Goal: Information Seeking & Learning: Learn about a topic

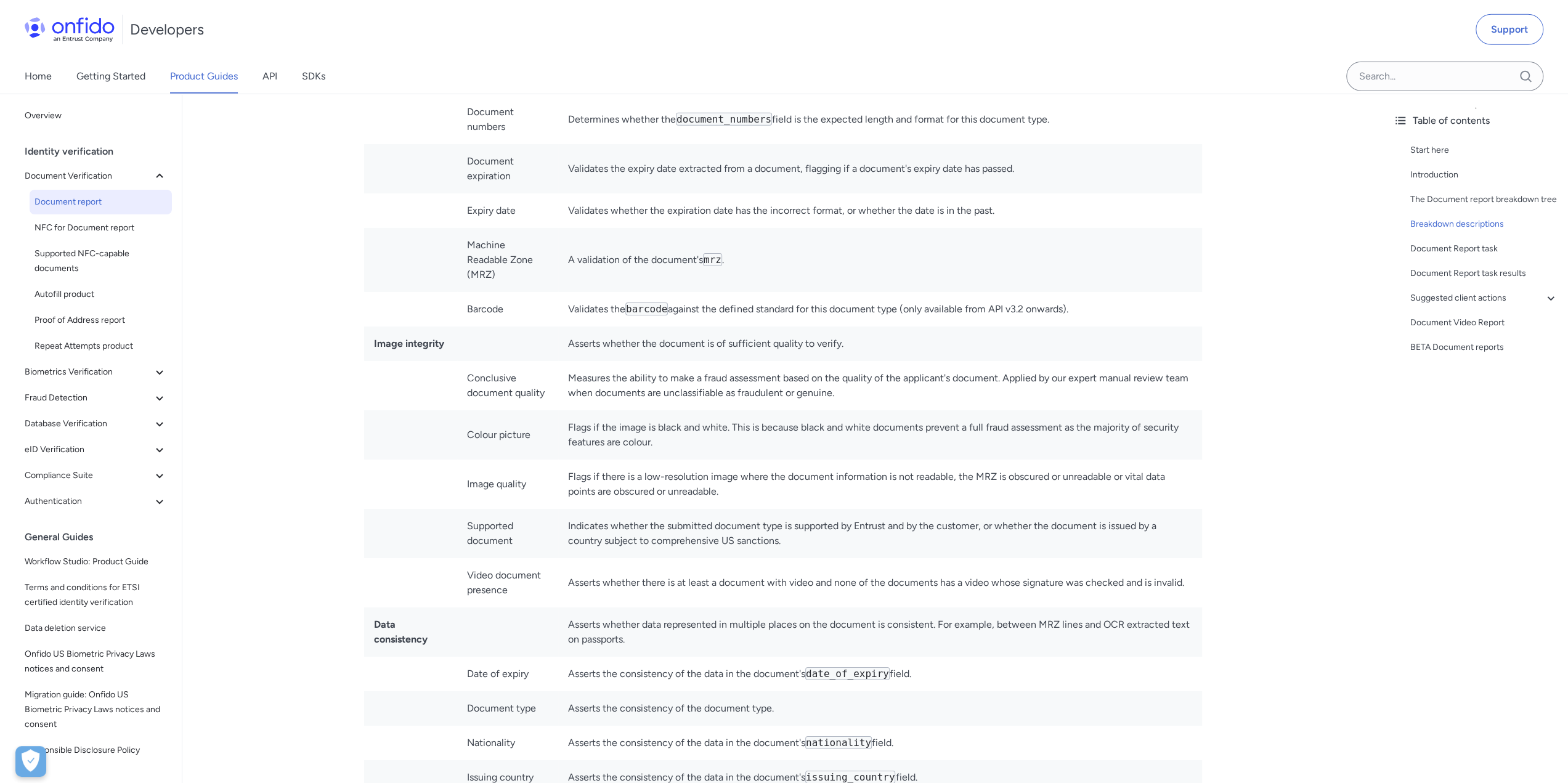
scroll to position [3912, 0]
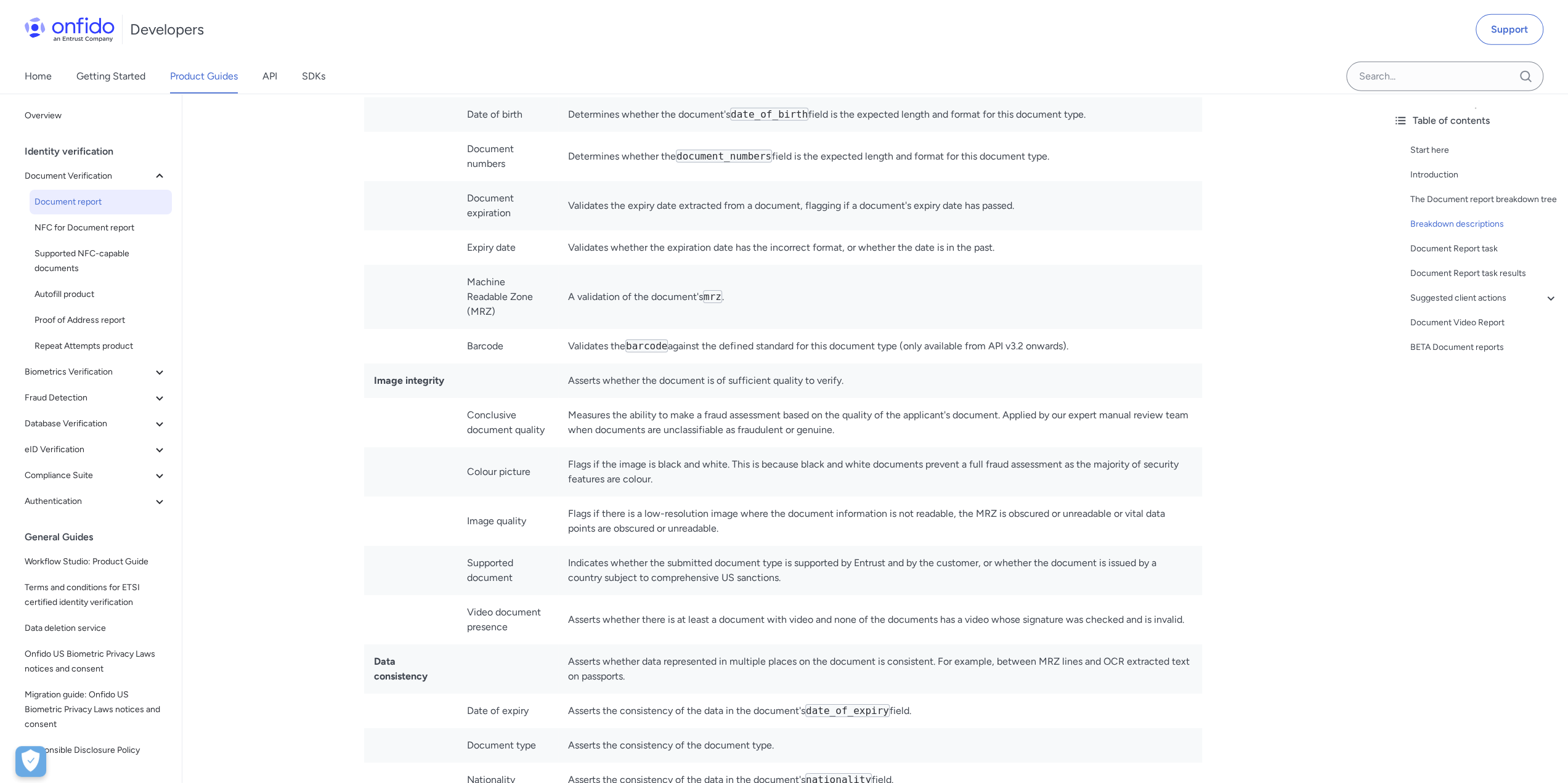
click at [424, 374] on strong "Image integrity" at bounding box center [409, 380] width 70 height 11
click at [484, 364] on td at bounding box center [507, 381] width 101 height 34
click at [375, 374] on strong "Image integrity" at bounding box center [409, 380] width 70 height 11
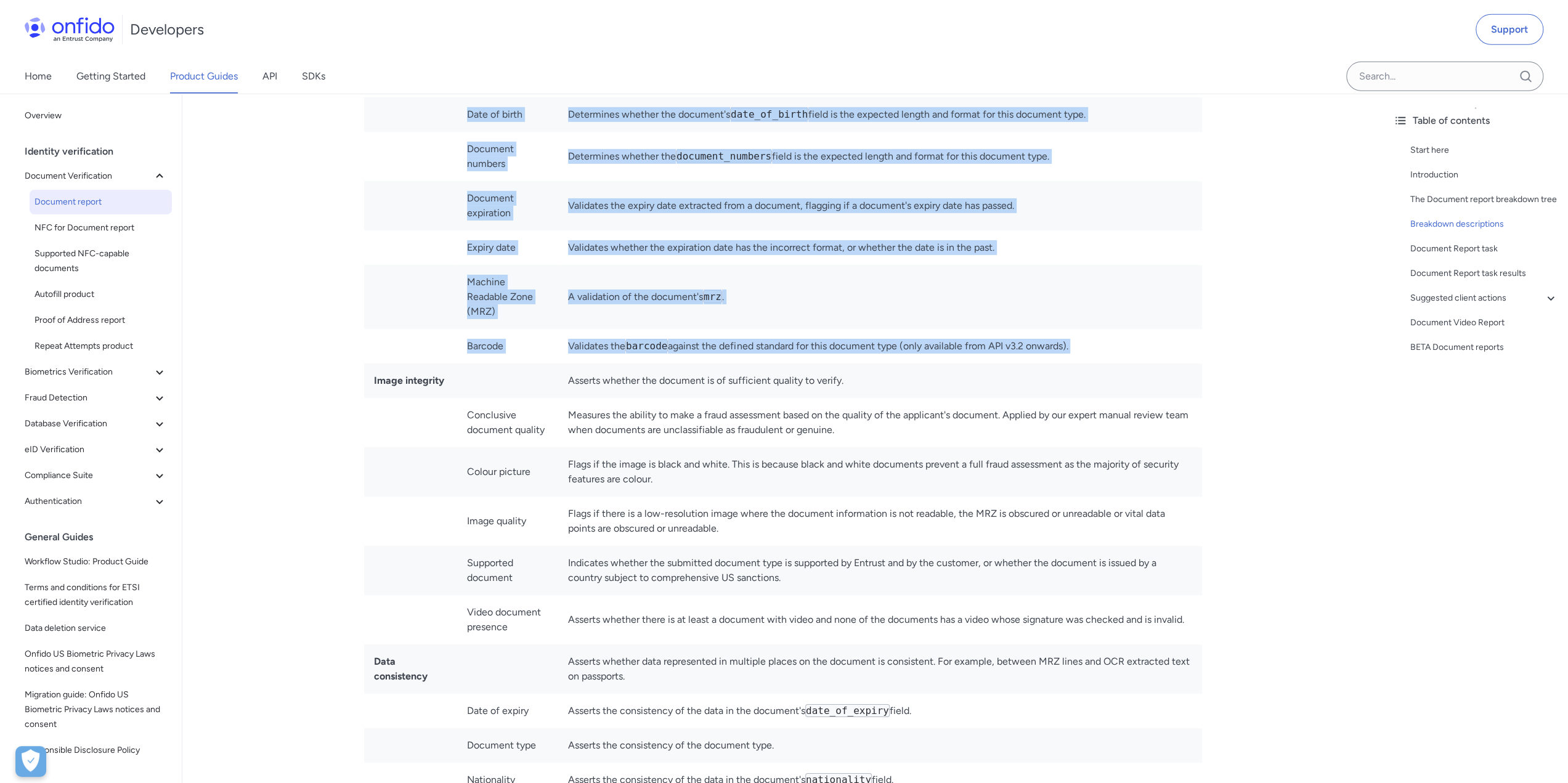
drag, startPoint x: 366, startPoint y: 359, endPoint x: 1243, endPoint y: 622, distance: 915.6
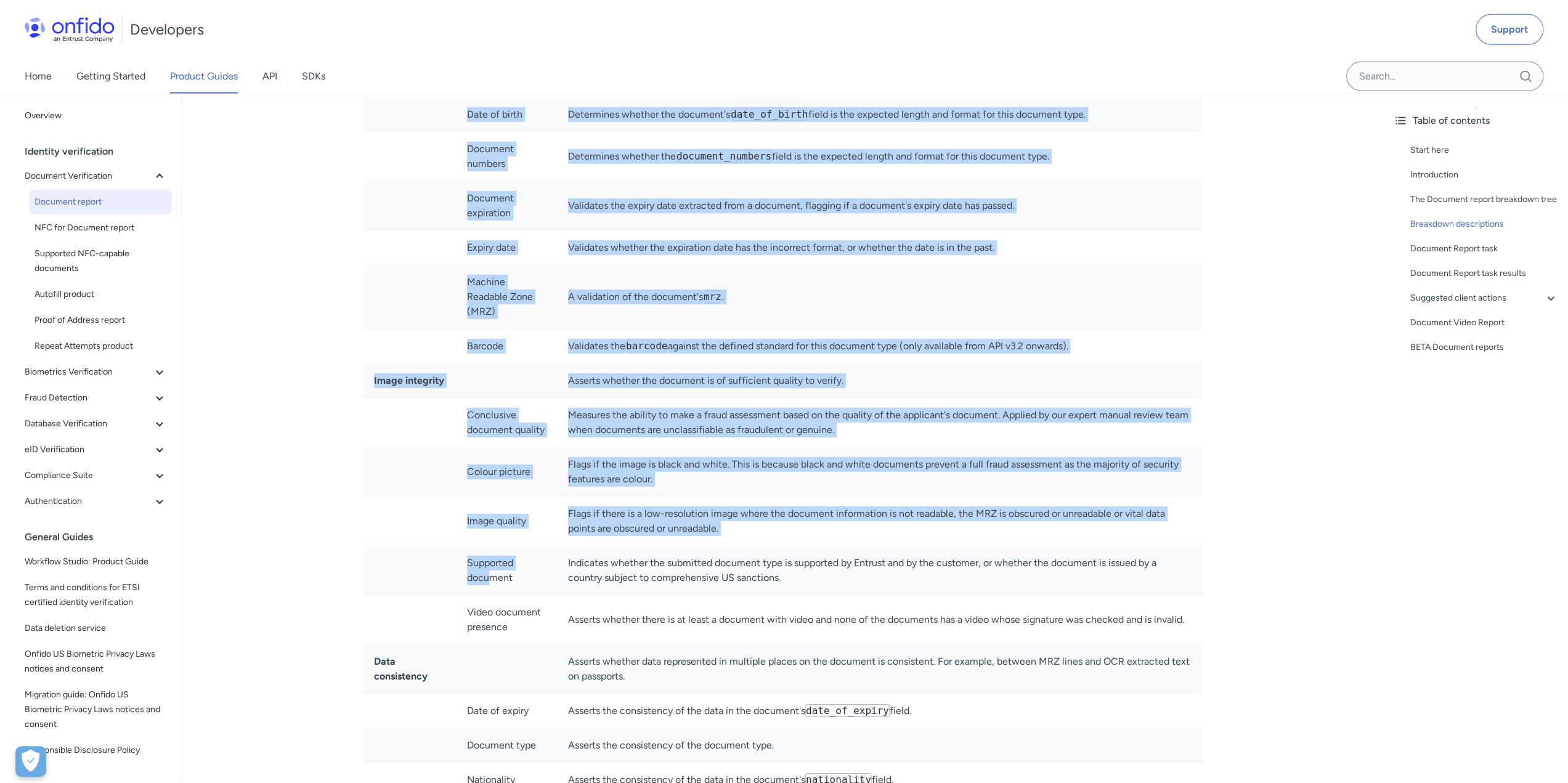
drag, startPoint x: 1198, startPoint y: 604, endPoint x: 490, endPoint y: 558, distance: 709.5
click at [490, 558] on td "Supported document" at bounding box center [507, 570] width 101 height 49
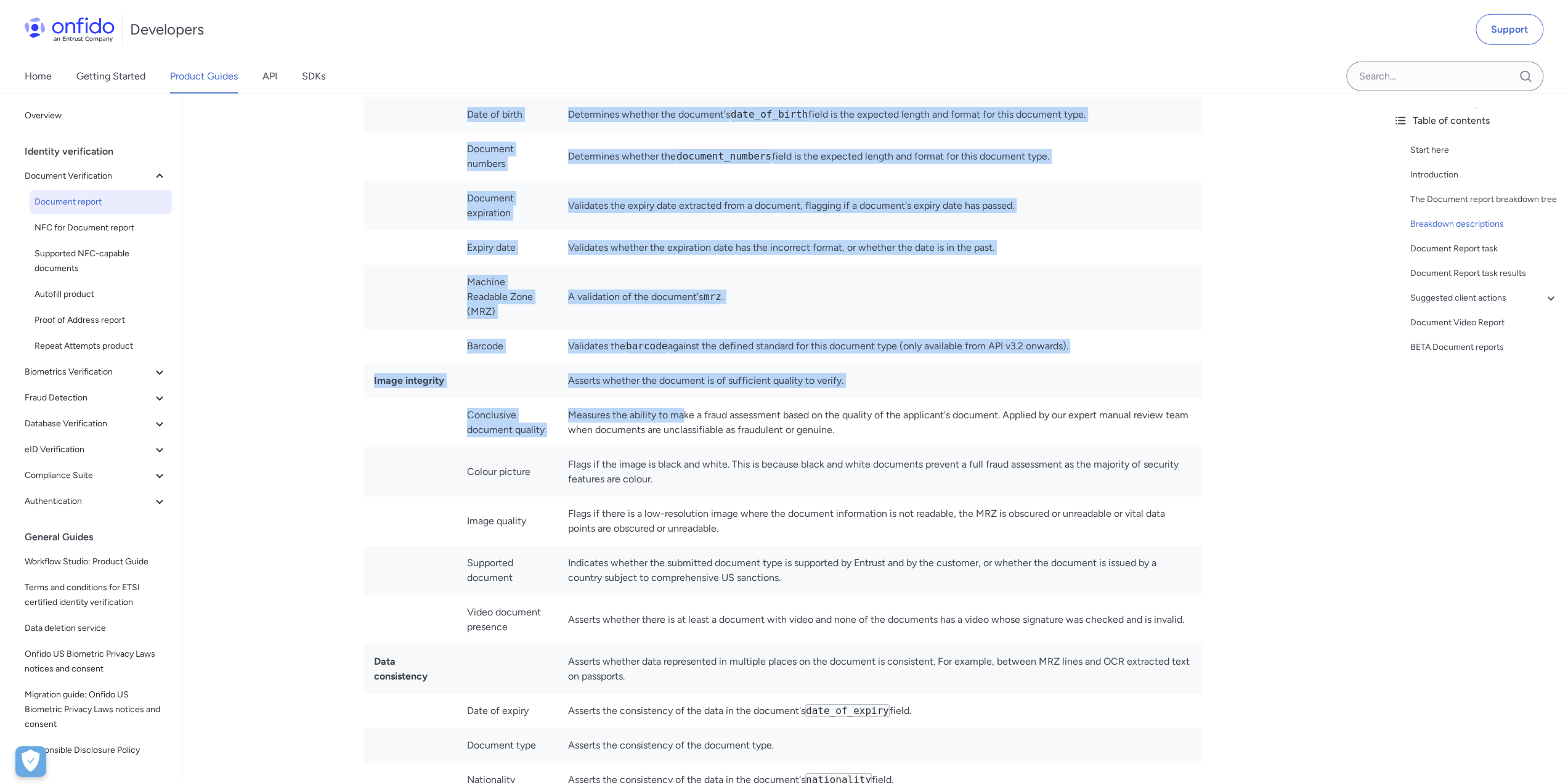
drag, startPoint x: 366, startPoint y: 361, endPoint x: 704, endPoint y: 389, distance: 339.2
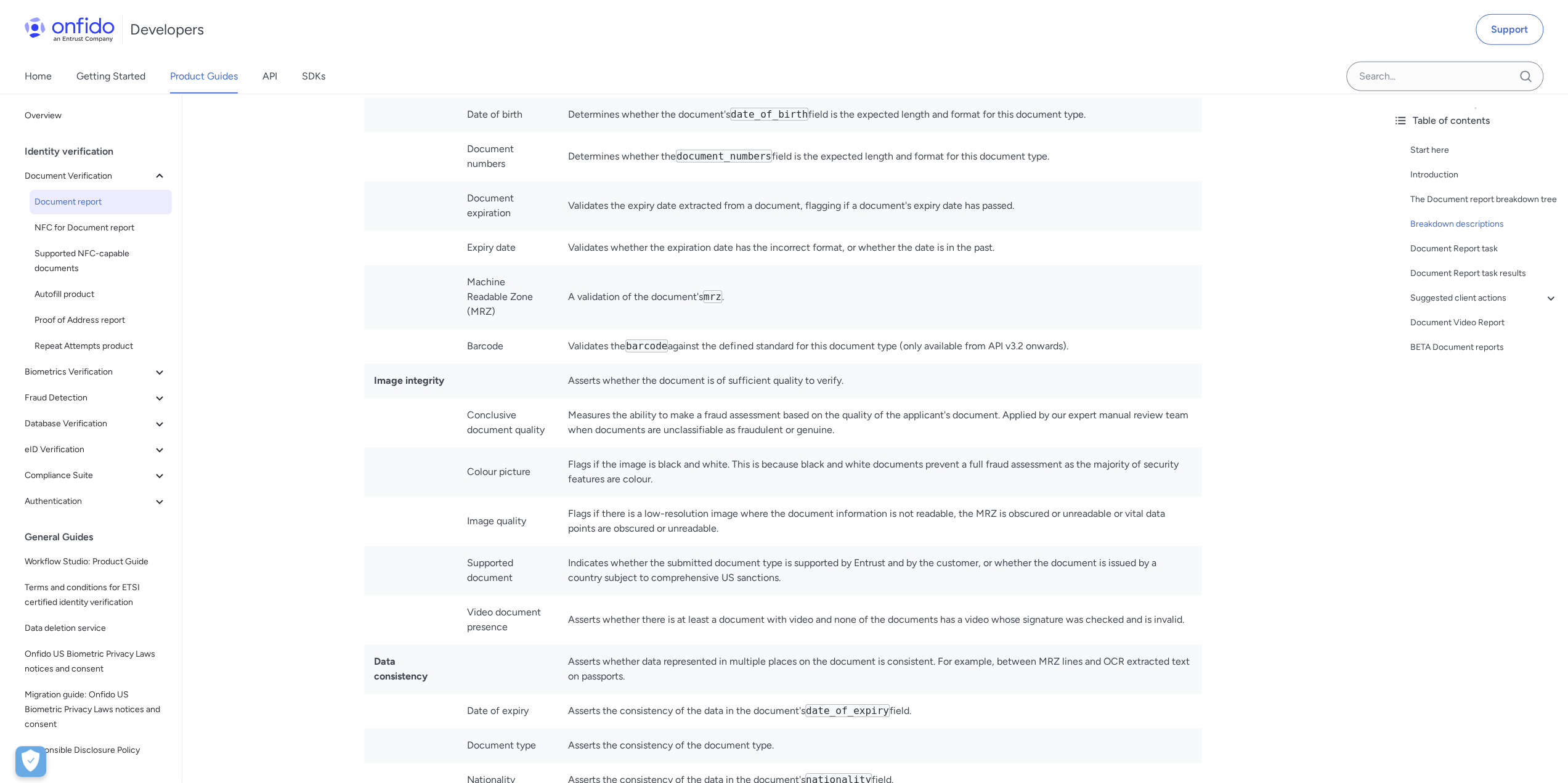
click at [776, 398] on td "Measures the ability to make a fraud assessment based on the quality of the app…" at bounding box center [879, 422] width 644 height 49
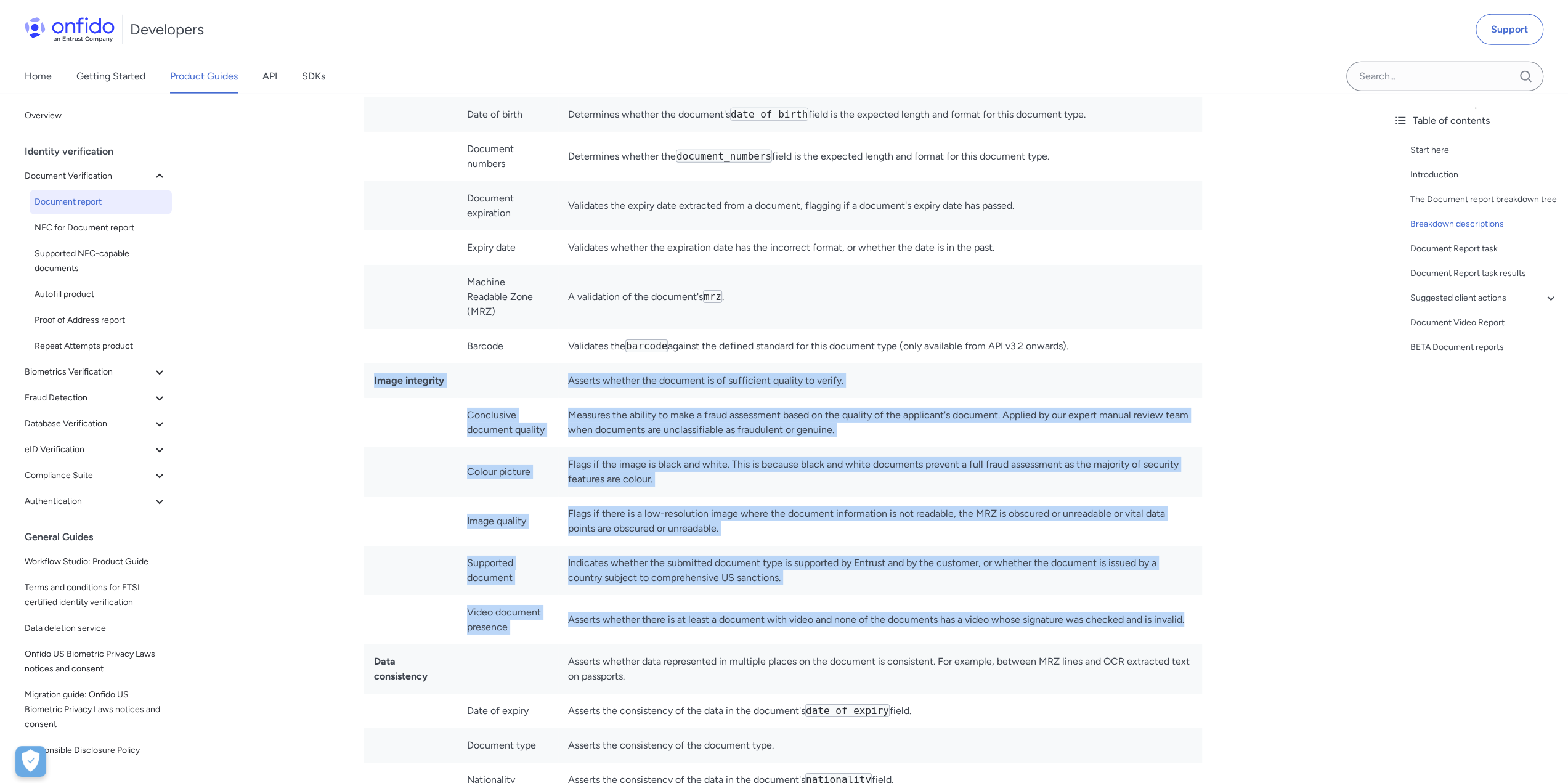
drag, startPoint x: 365, startPoint y: 365, endPoint x: 1199, endPoint y: 613, distance: 870.1
click at [1199, 613] on tbody "Age validation Asserts whether the age calculated from the document's date of b…" at bounding box center [783, 762] width 838 height 2071
copy tbody "Image integrity Asserts whether the document is of sufficient quality to verify…"
click at [432, 398] on td at bounding box center [411, 422] width 94 height 49
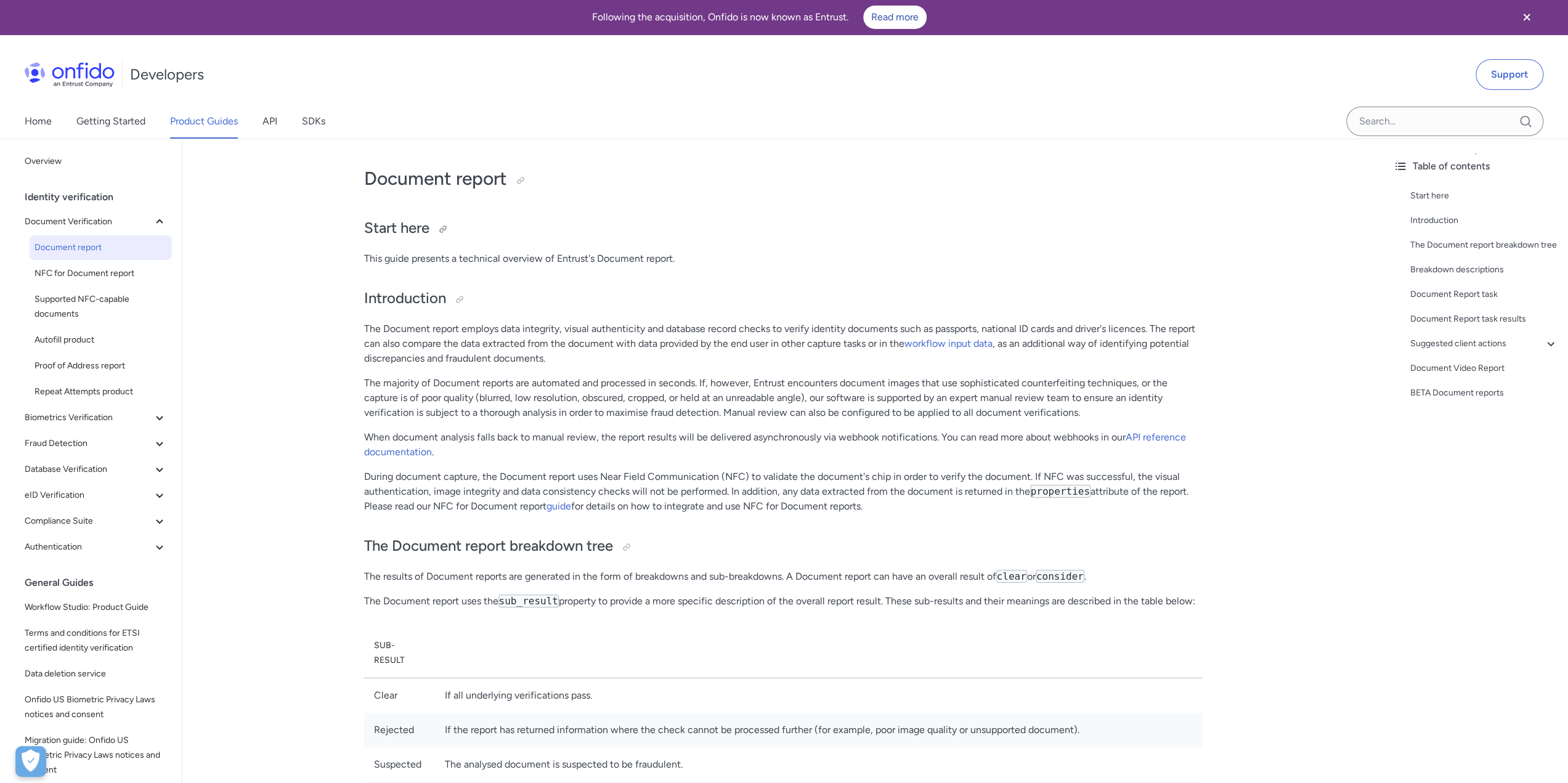
scroll to position [0, 0]
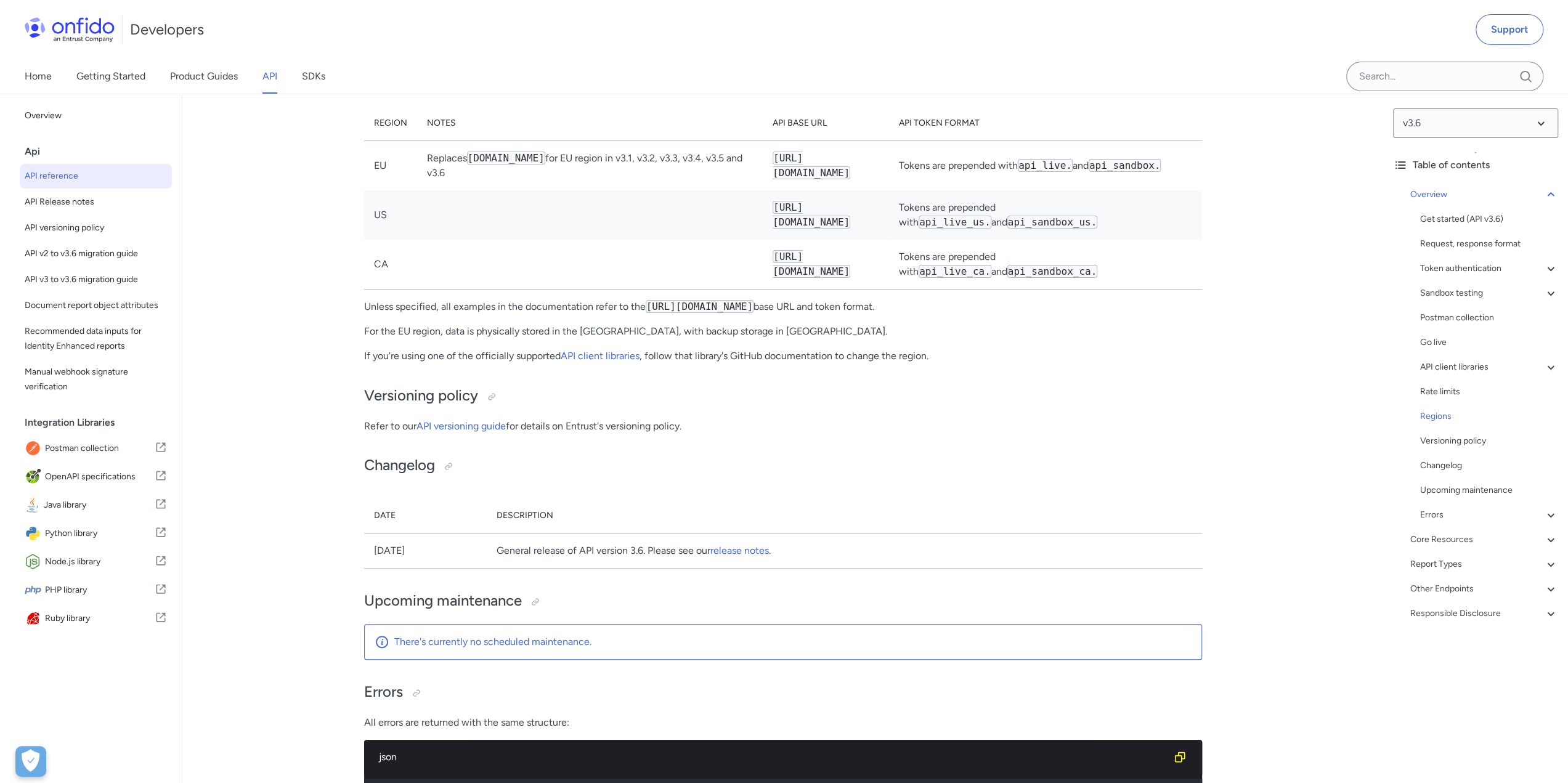
scroll to position [9488, 0]
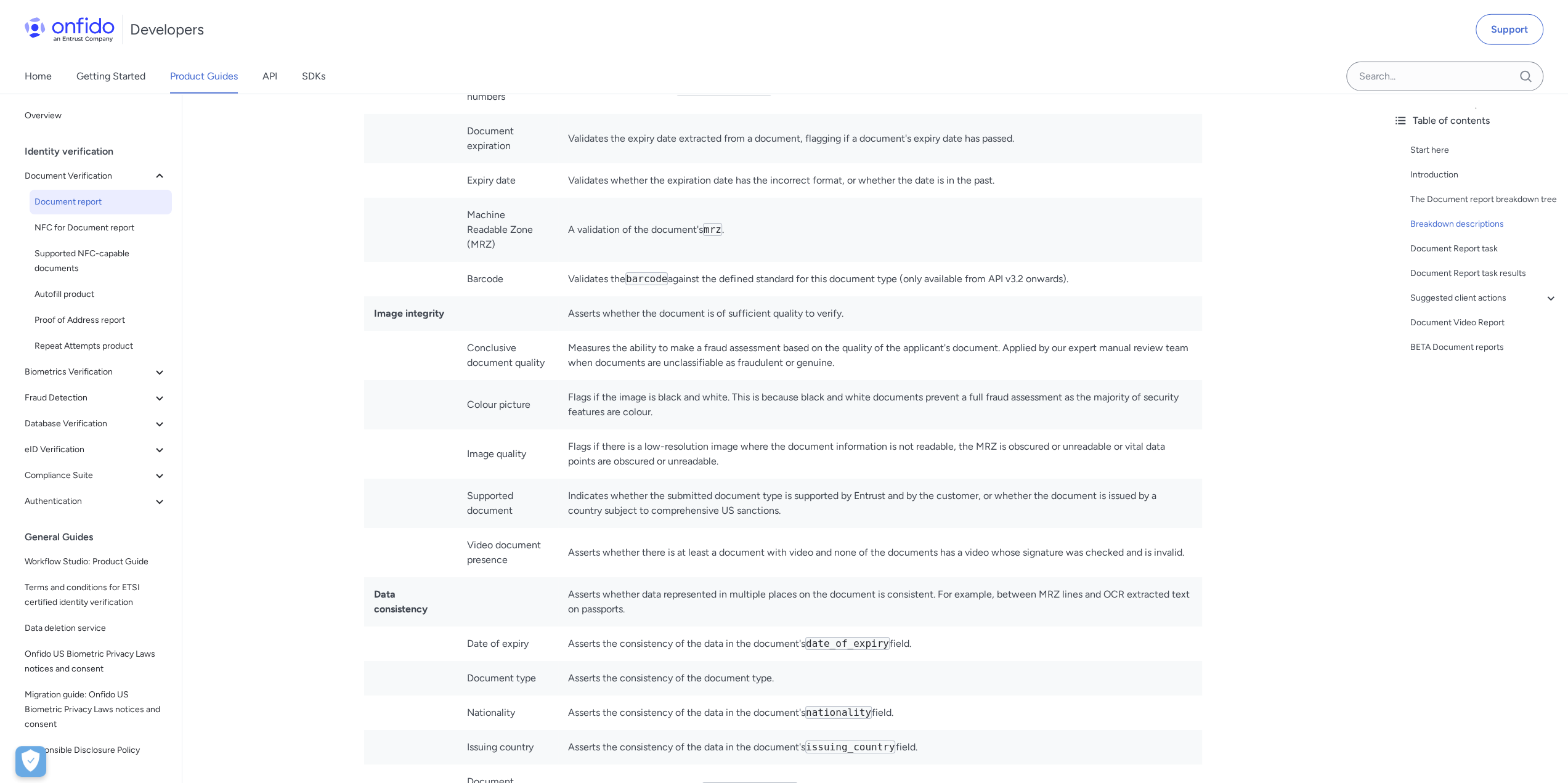
scroll to position [4005, 0]
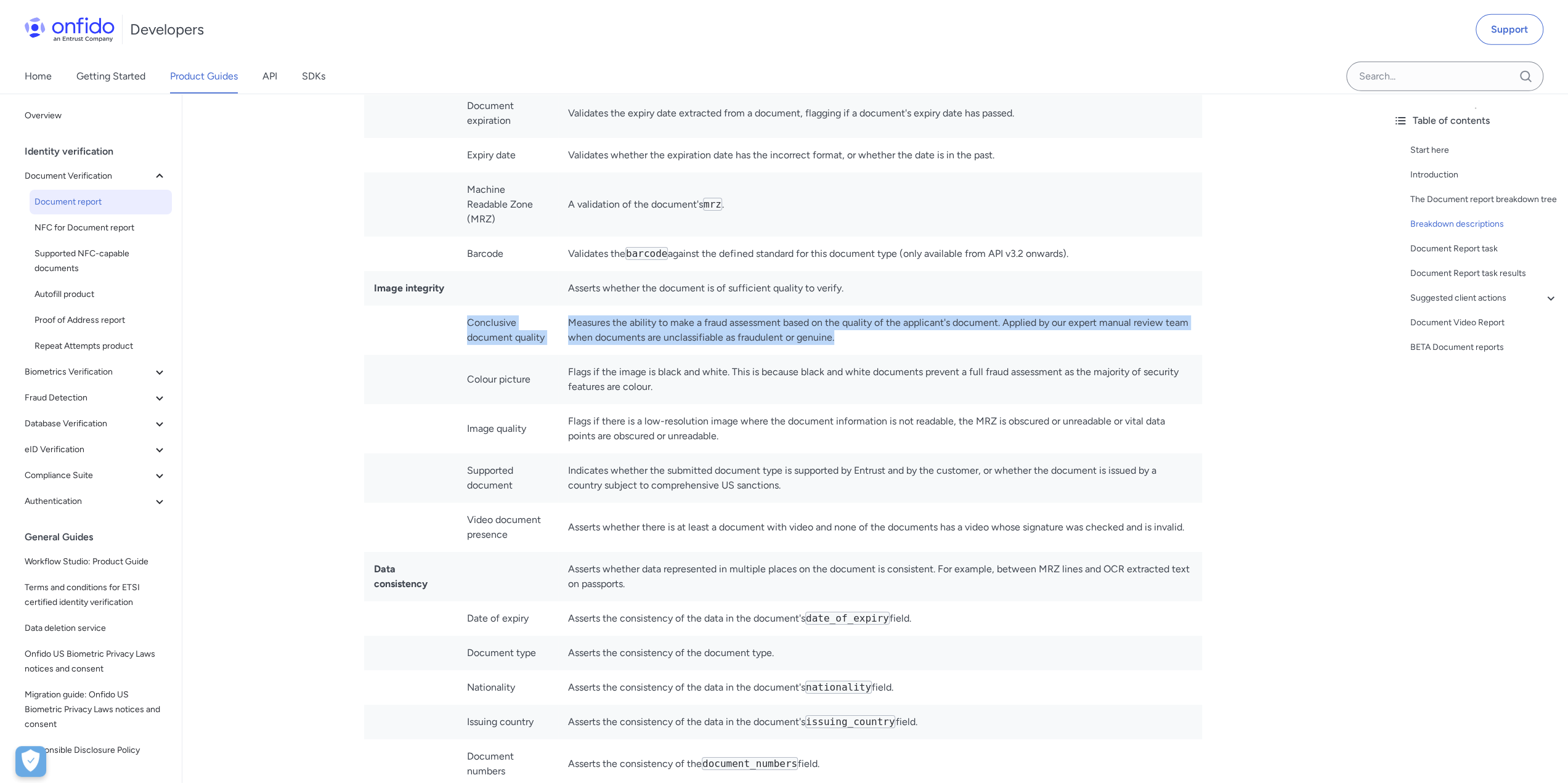
drag, startPoint x: 462, startPoint y: 309, endPoint x: 912, endPoint y: 324, distance: 450.2
click at [912, 324] on tr "Conclusive document quality Measures the ability to make a fraud assessment bas…" at bounding box center [783, 330] width 838 height 49
copy tr "Conclusive document quality Measures the ability to make a fraud assessment bas…"
drag, startPoint x: 486, startPoint y: 321, endPoint x: 489, endPoint y: 329, distance: 8.5
click at [486, 321] on td "Conclusive document quality" at bounding box center [507, 330] width 101 height 49
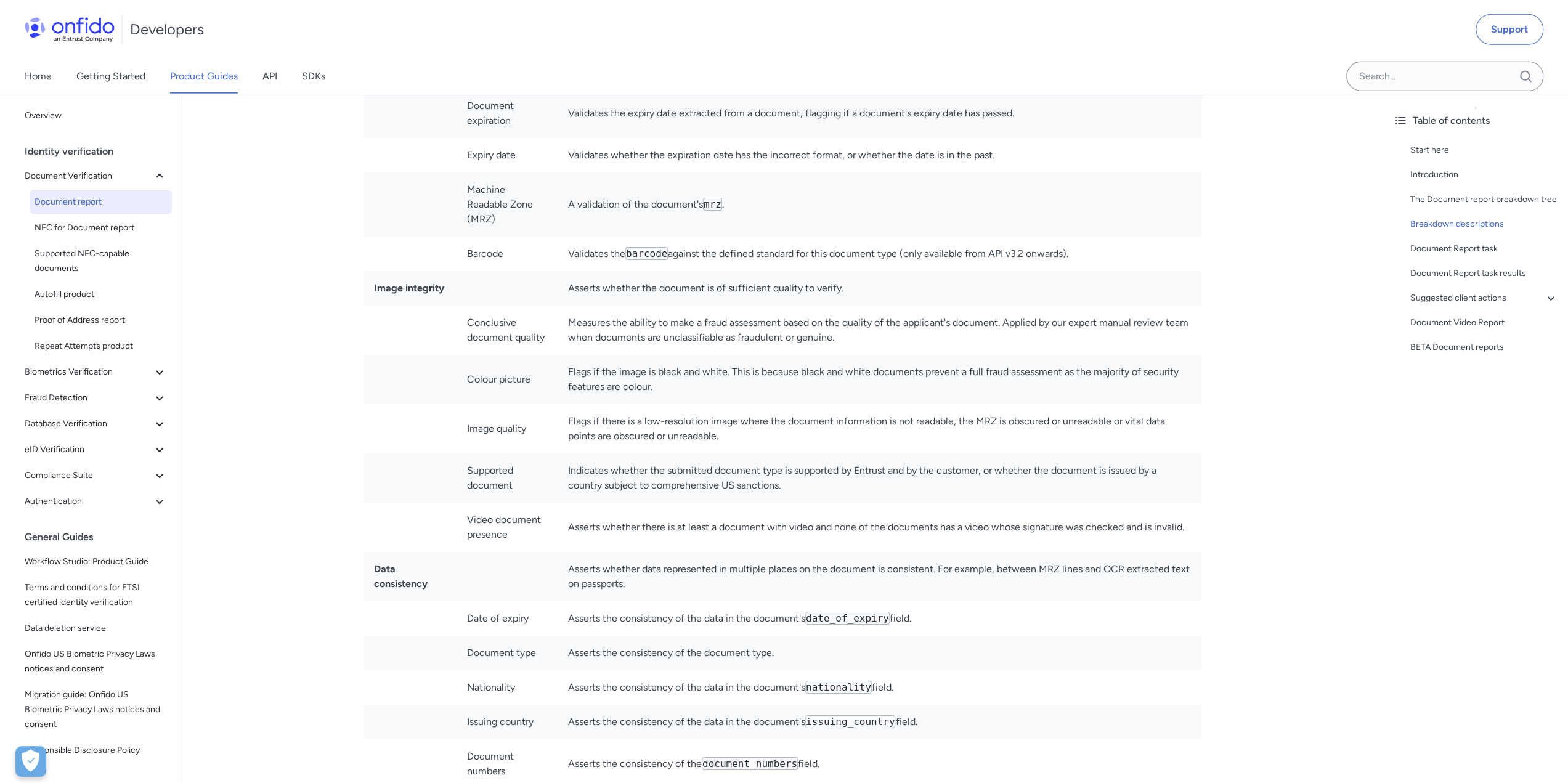
click at [491, 361] on td "Colour picture" at bounding box center [507, 379] width 101 height 49
click at [470, 361] on td "Colour picture" at bounding box center [507, 379] width 101 height 49
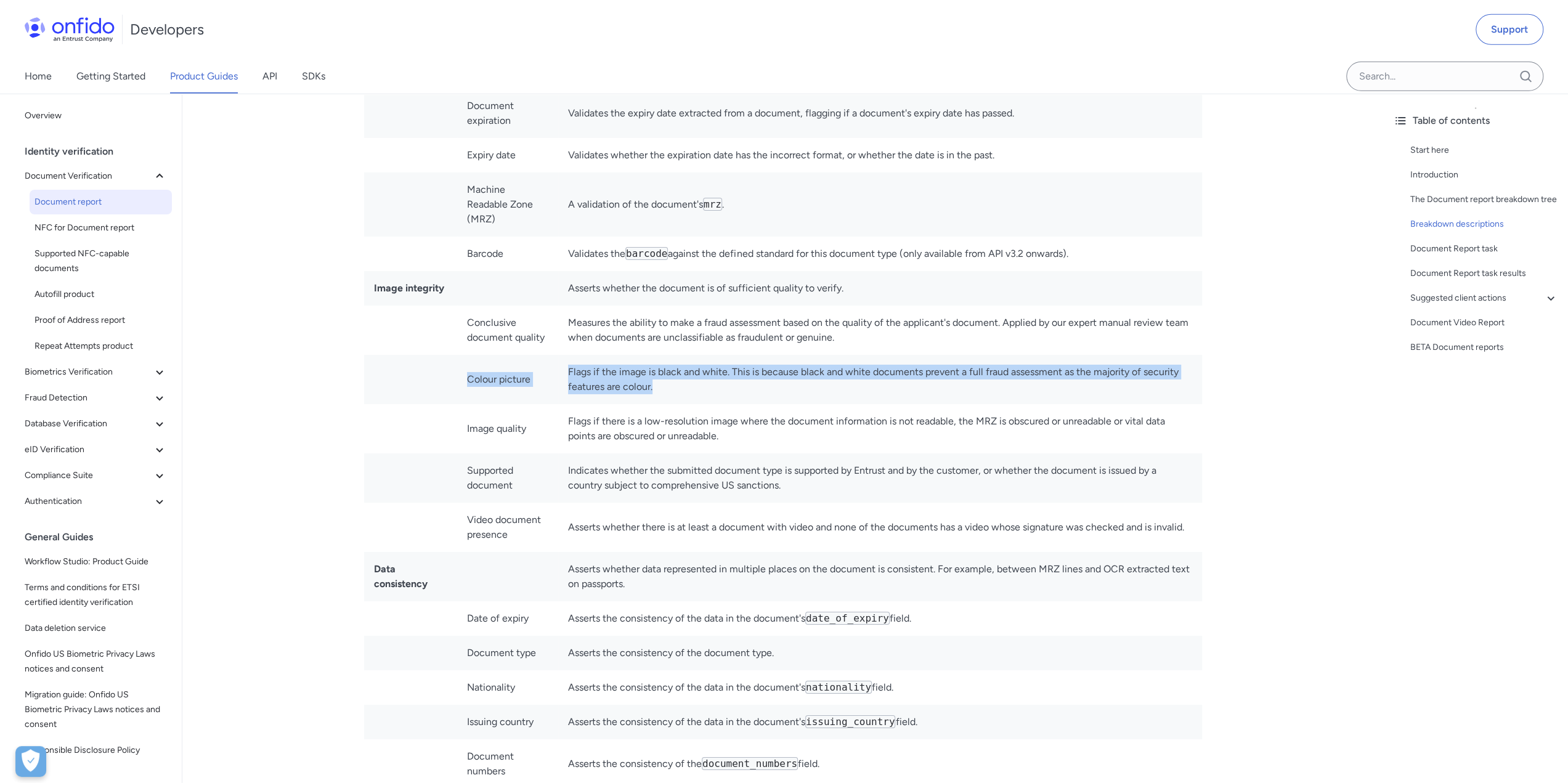
drag, startPoint x: 530, startPoint y: 354, endPoint x: 752, endPoint y: 374, distance: 222.9
click at [752, 374] on tr "Colour picture Flags if the image is black and white. This is because black and…" at bounding box center [783, 379] width 838 height 49
copy tr "Colour picture Flags if the image is black and white. This is because black and…"
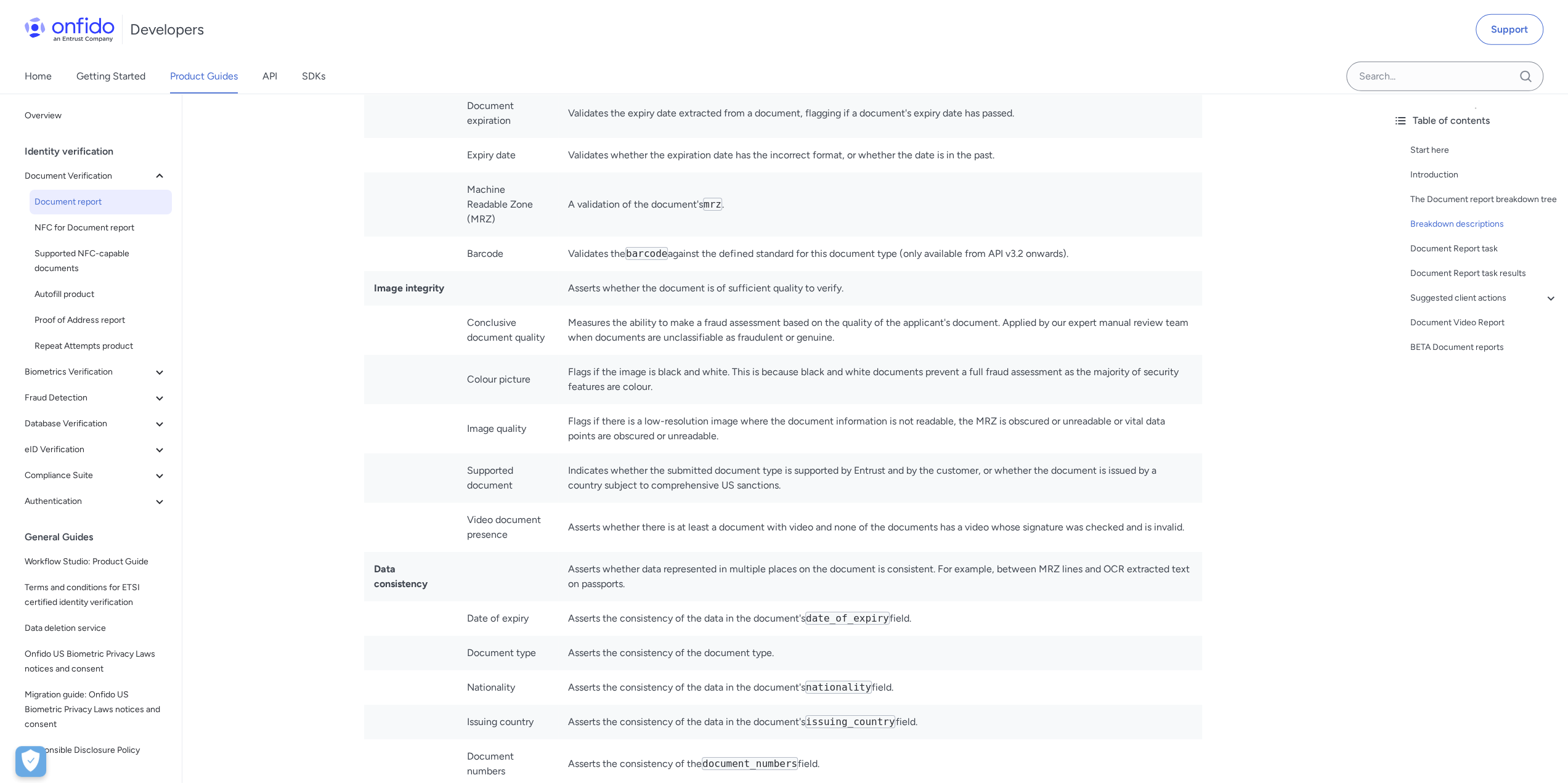
click at [500, 404] on td "Image quality" at bounding box center [507, 429] width 101 height 49
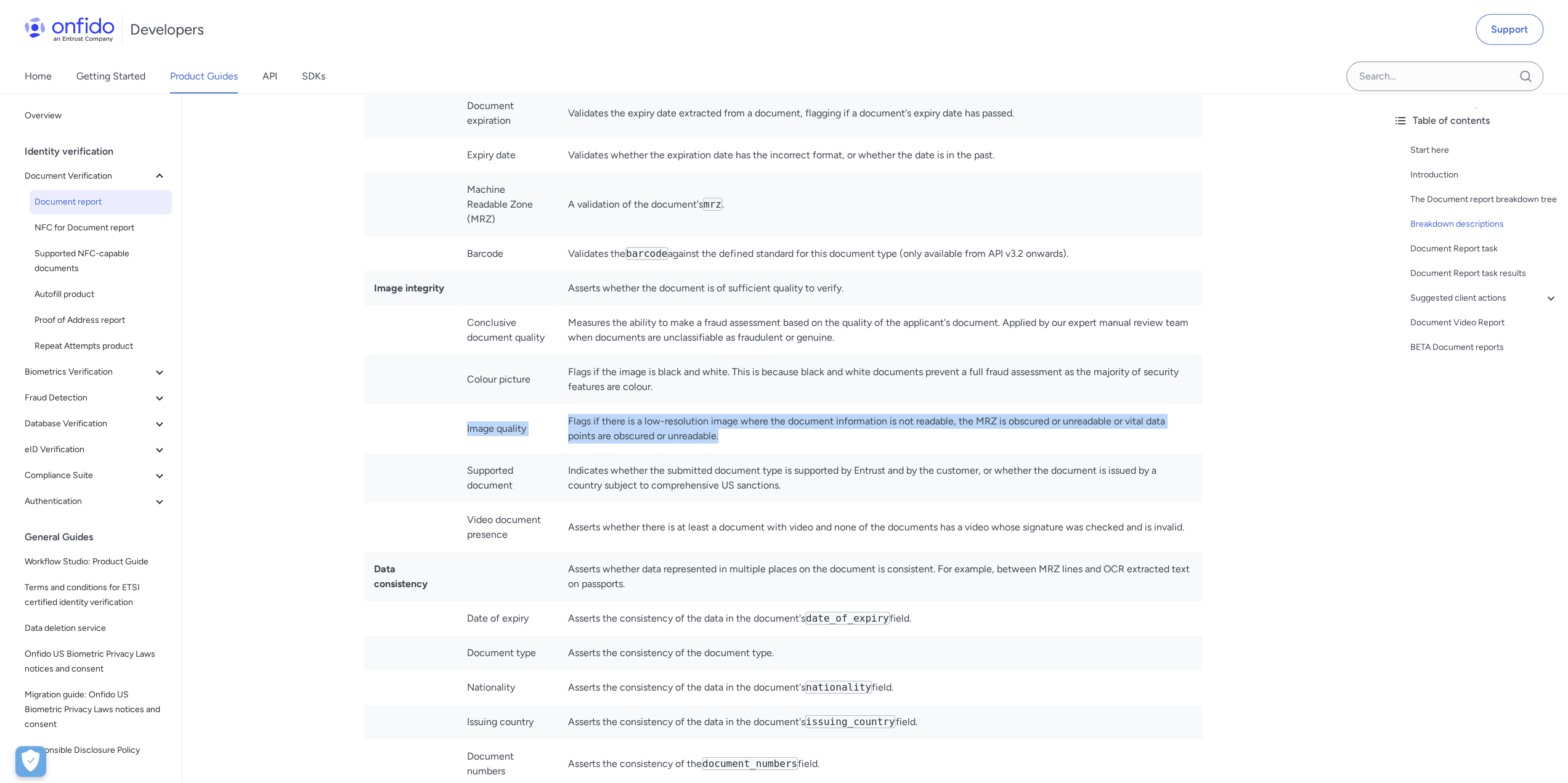
drag, startPoint x: 444, startPoint y: 413, endPoint x: 751, endPoint y: 421, distance: 307.1
click at [751, 421] on tr "Image quality Flags if there is a low-resolution image where the document infor…" at bounding box center [783, 429] width 838 height 49
copy tr "Image quality Flags if there is a low-resolution image where the document infor…"
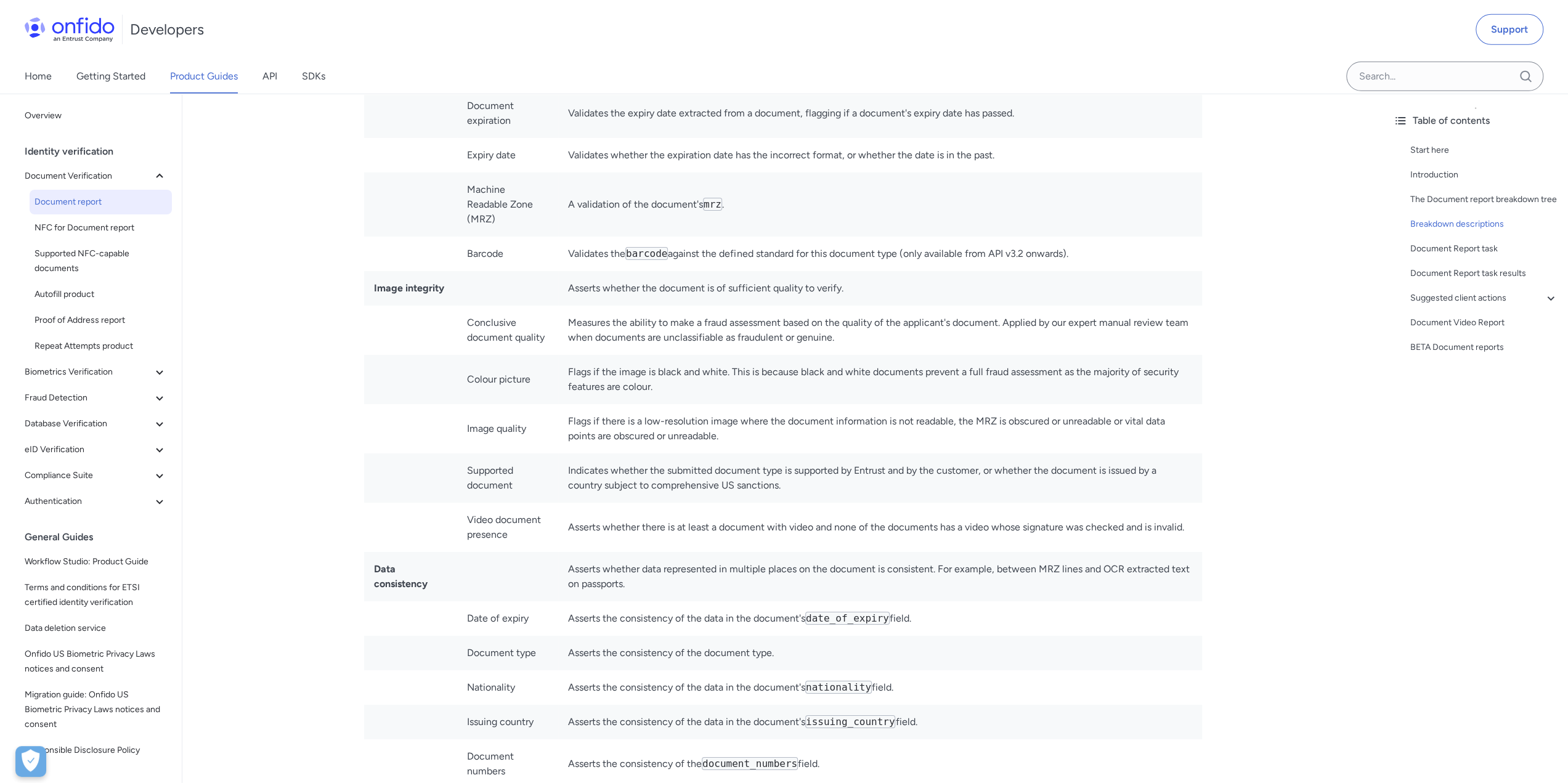
click at [478, 482] on td "Supported document" at bounding box center [507, 478] width 101 height 49
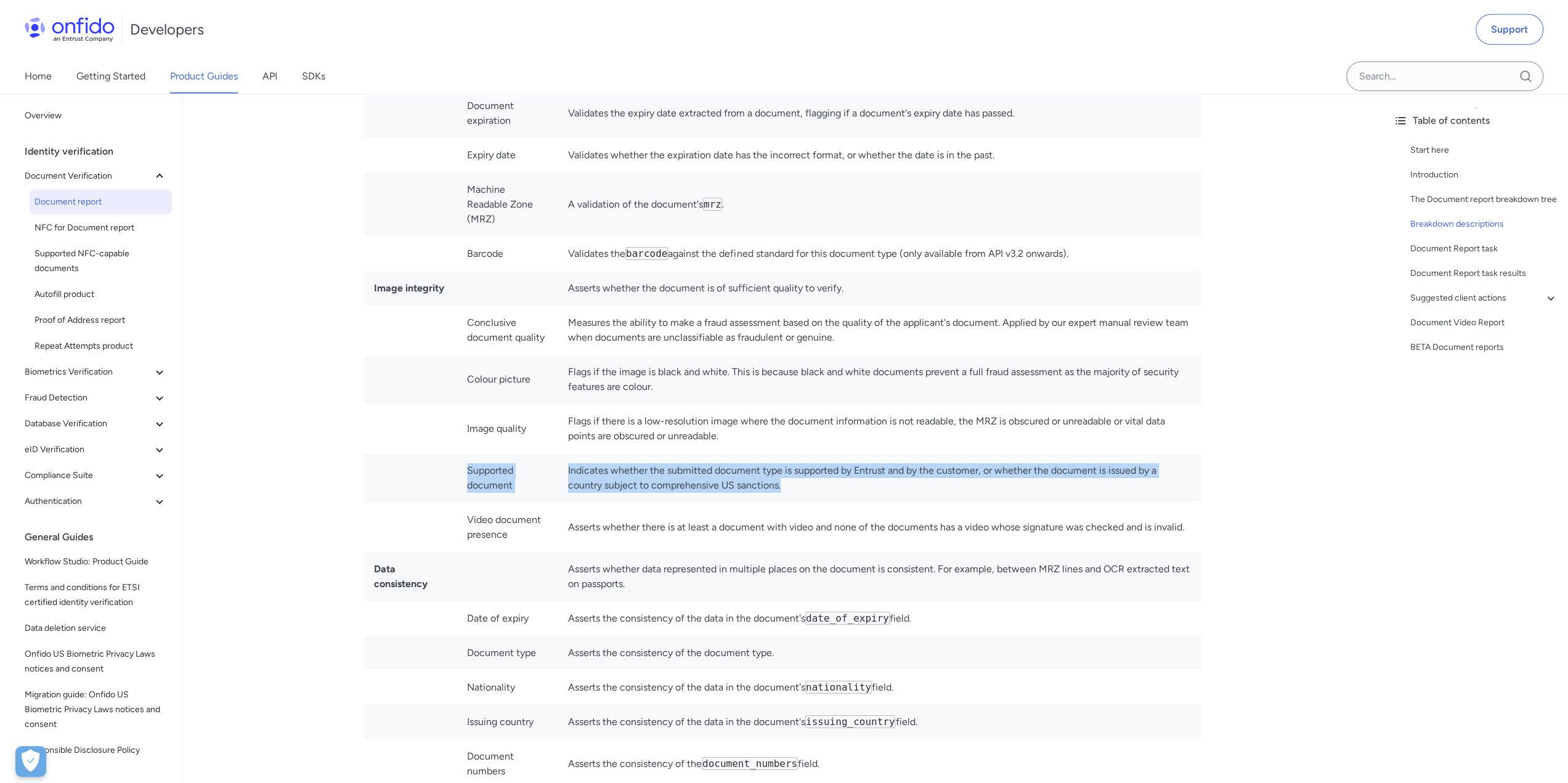
drag, startPoint x: 460, startPoint y: 453, endPoint x: 860, endPoint y: 474, distance: 400.6
click at [860, 474] on tr "Supported document Indicates whether the submitted document type is supported b…" at bounding box center [783, 478] width 838 height 49
copy tr "Supported document Indicates whether the submitted document type is supported b…"
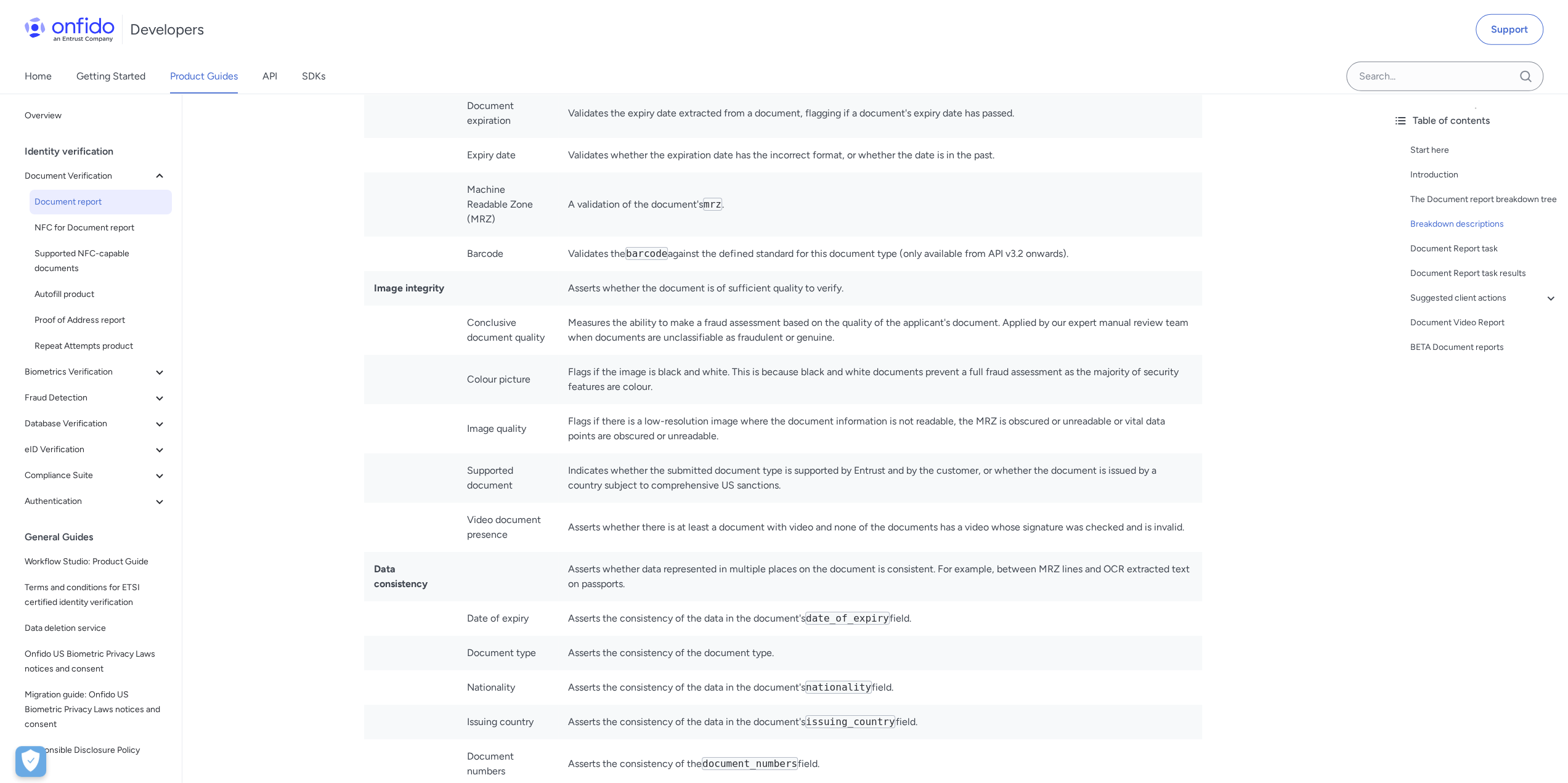
click at [484, 503] on td "Video document presence" at bounding box center [507, 527] width 101 height 49
drag, startPoint x: 459, startPoint y: 501, endPoint x: 694, endPoint y: 528, distance: 236.5
click at [694, 528] on tr "Video document presence Asserts whether there is at least a document with video…" at bounding box center [783, 527] width 838 height 49
click at [694, 528] on td "Asserts whether there is at least a document with video and none of the documen…" at bounding box center [879, 527] width 644 height 49
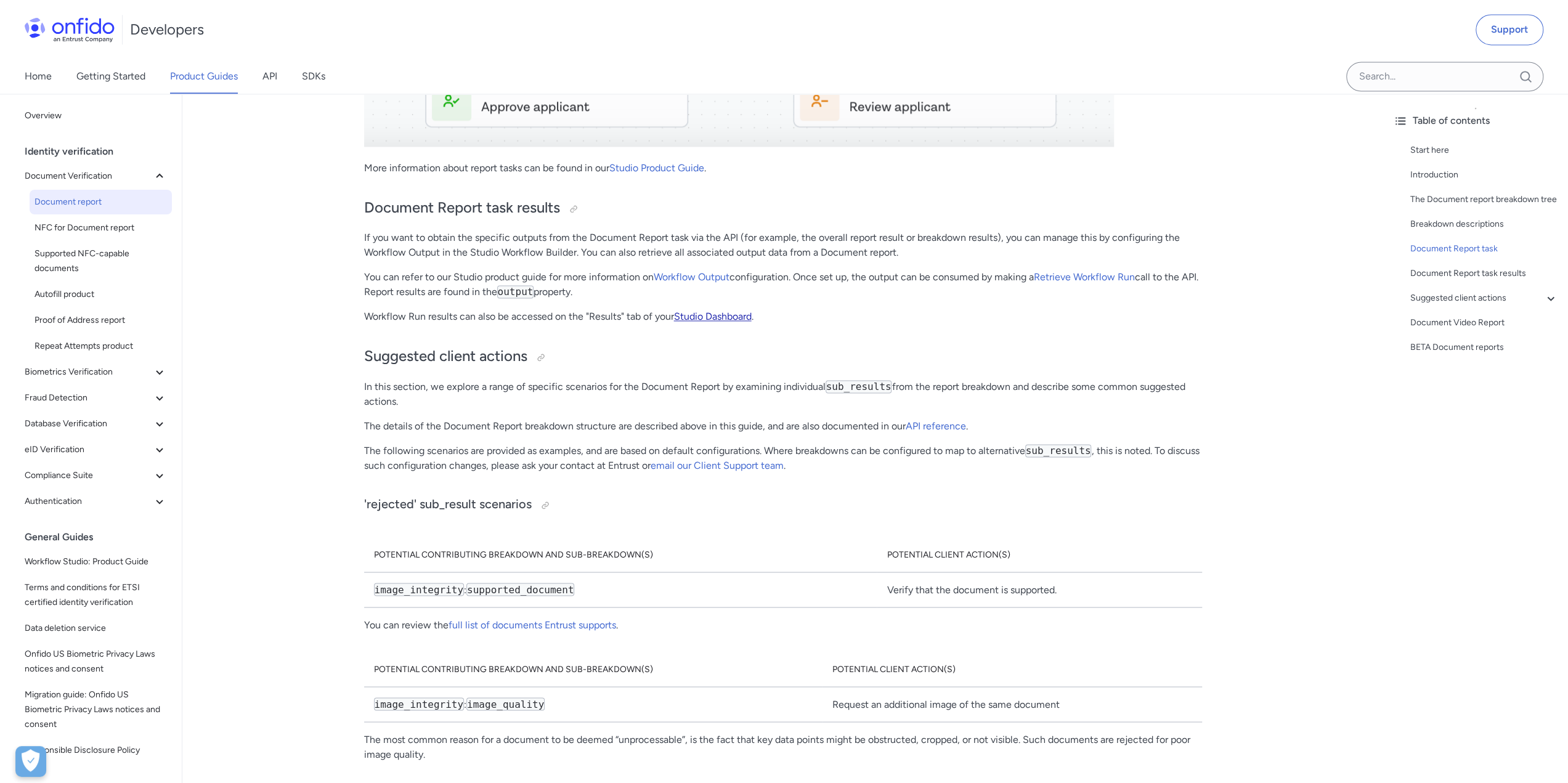
scroll to position [6593, 0]
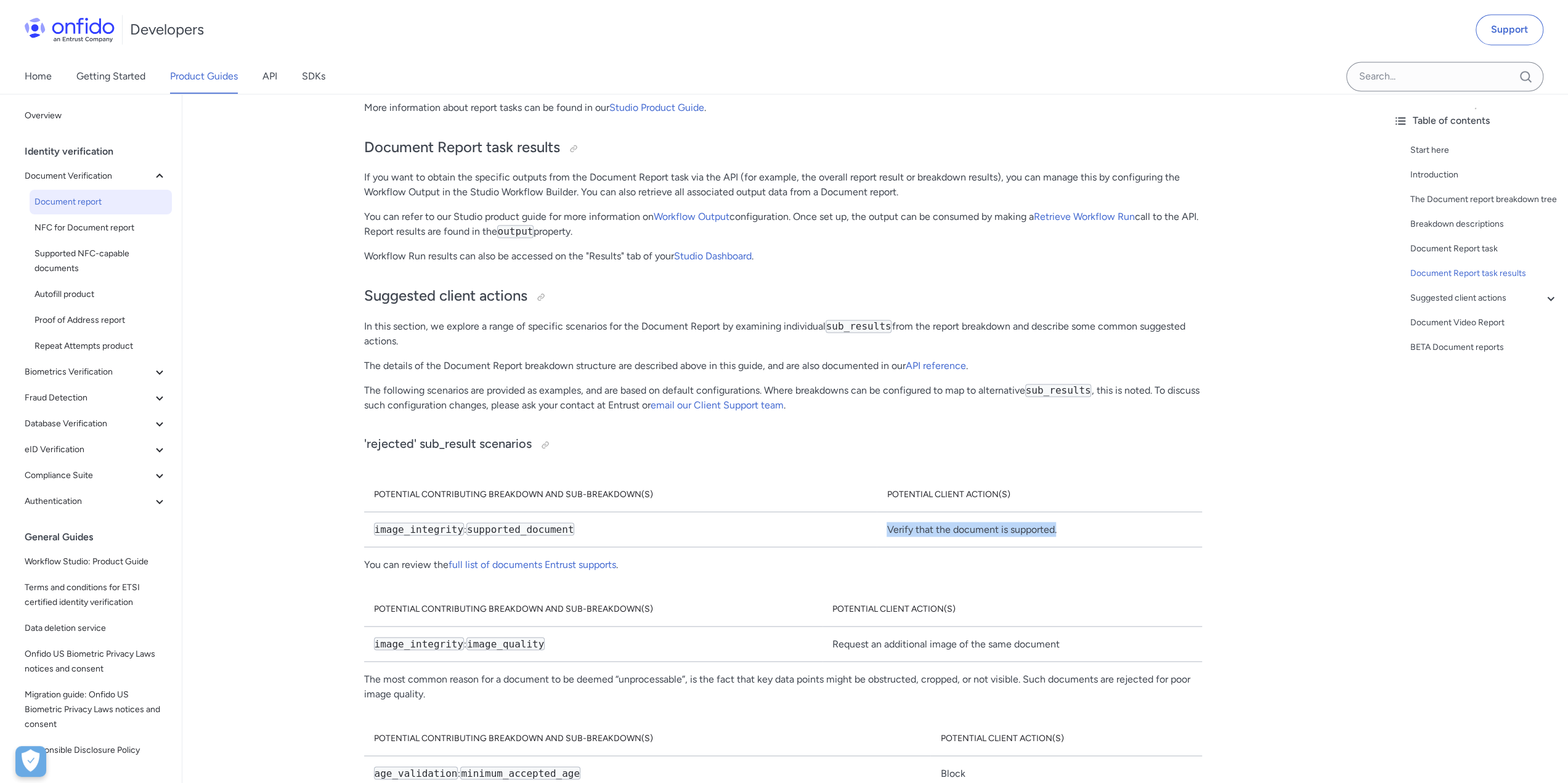
drag, startPoint x: 860, startPoint y: 486, endPoint x: 1088, endPoint y: 502, distance: 228.6
click at [1088, 512] on tr "image_integrity : supported_document Verify that the document is supported." at bounding box center [783, 529] width 838 height 35
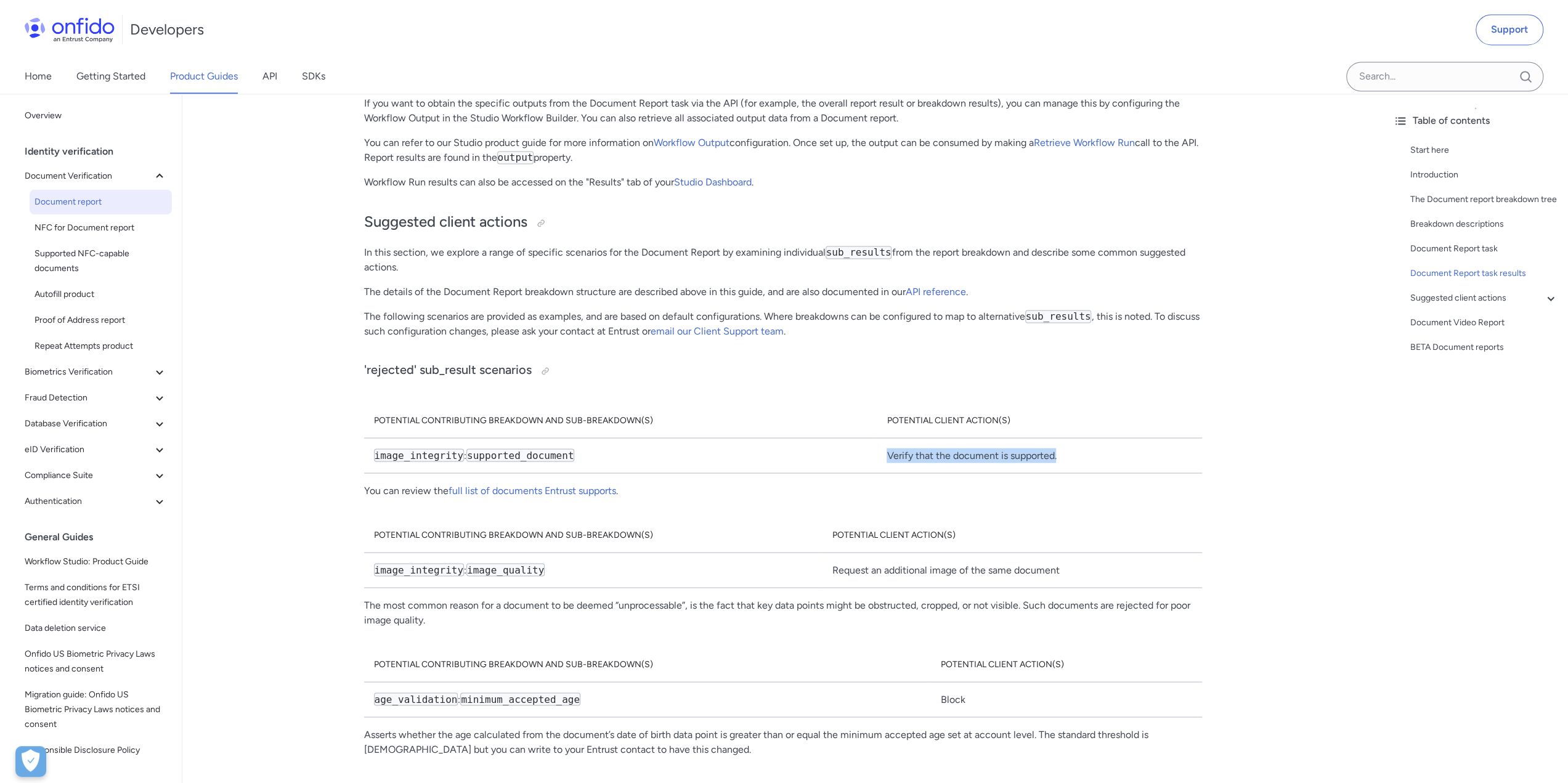
scroll to position [6716, 0]
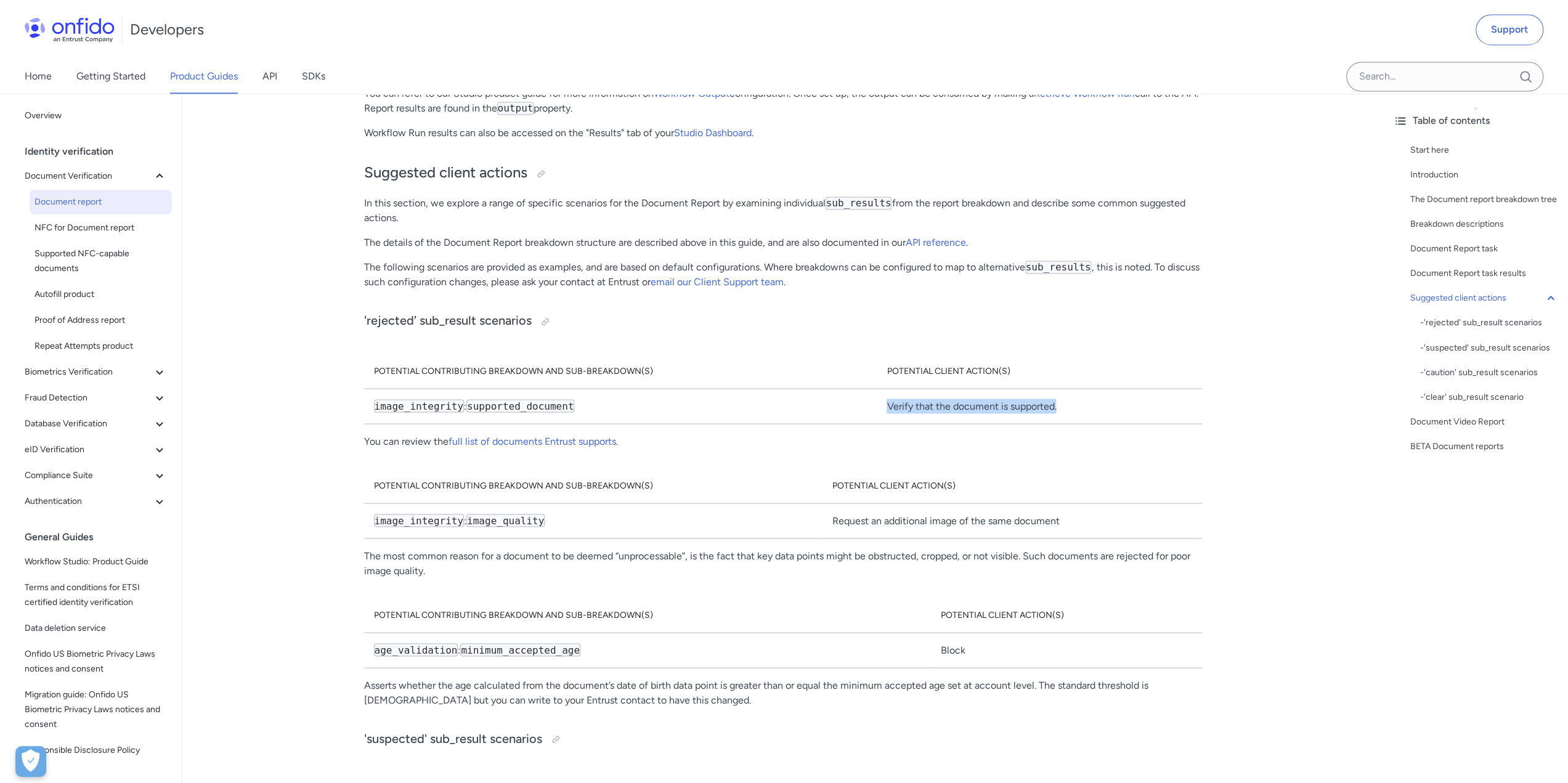
drag, startPoint x: 369, startPoint y: 486, endPoint x: 567, endPoint y: 498, distance: 198.4
click at [567, 504] on td "image_integrity : image_quality" at bounding box center [594, 521] width 459 height 35
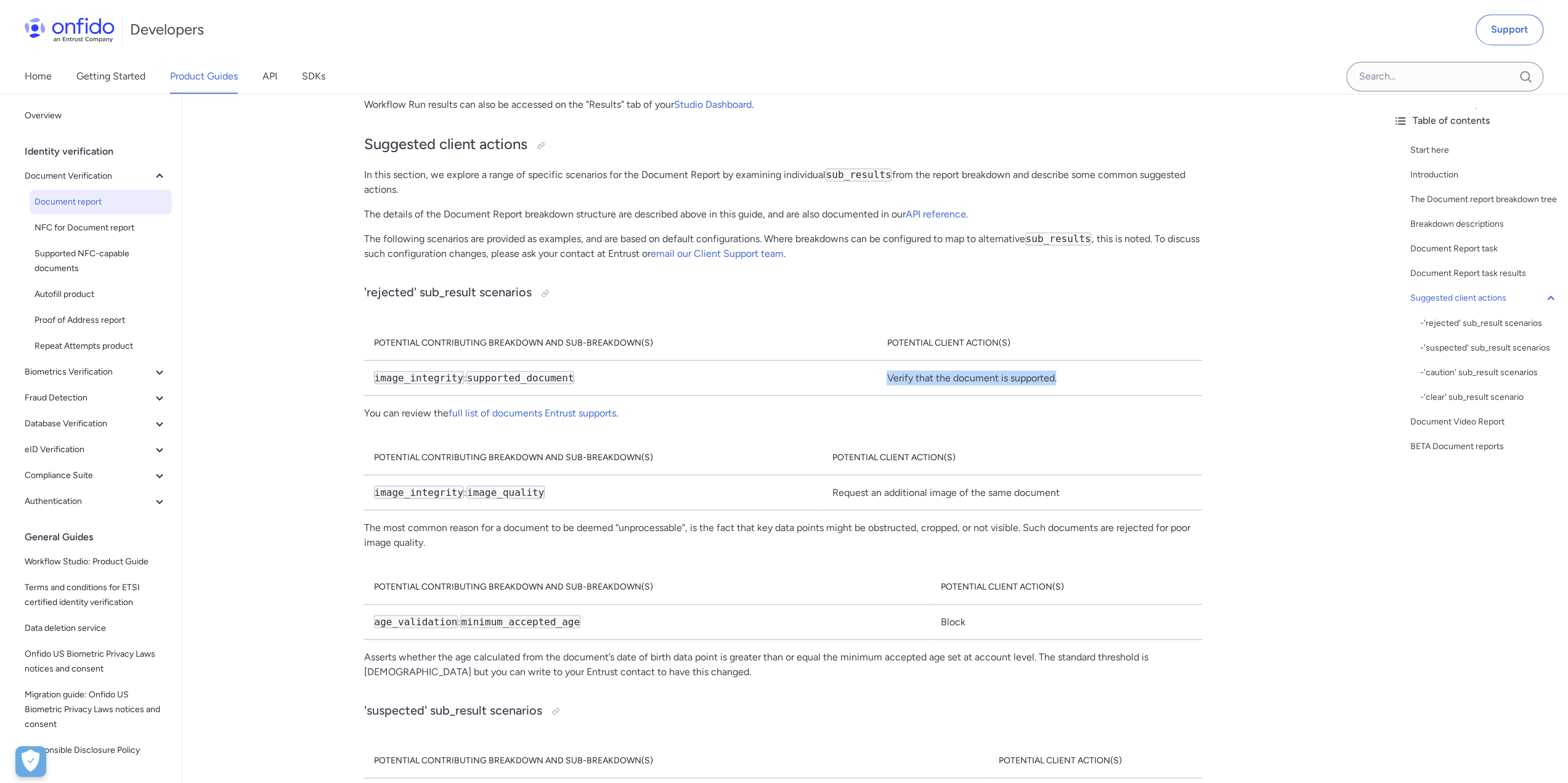
scroll to position [6901, 0]
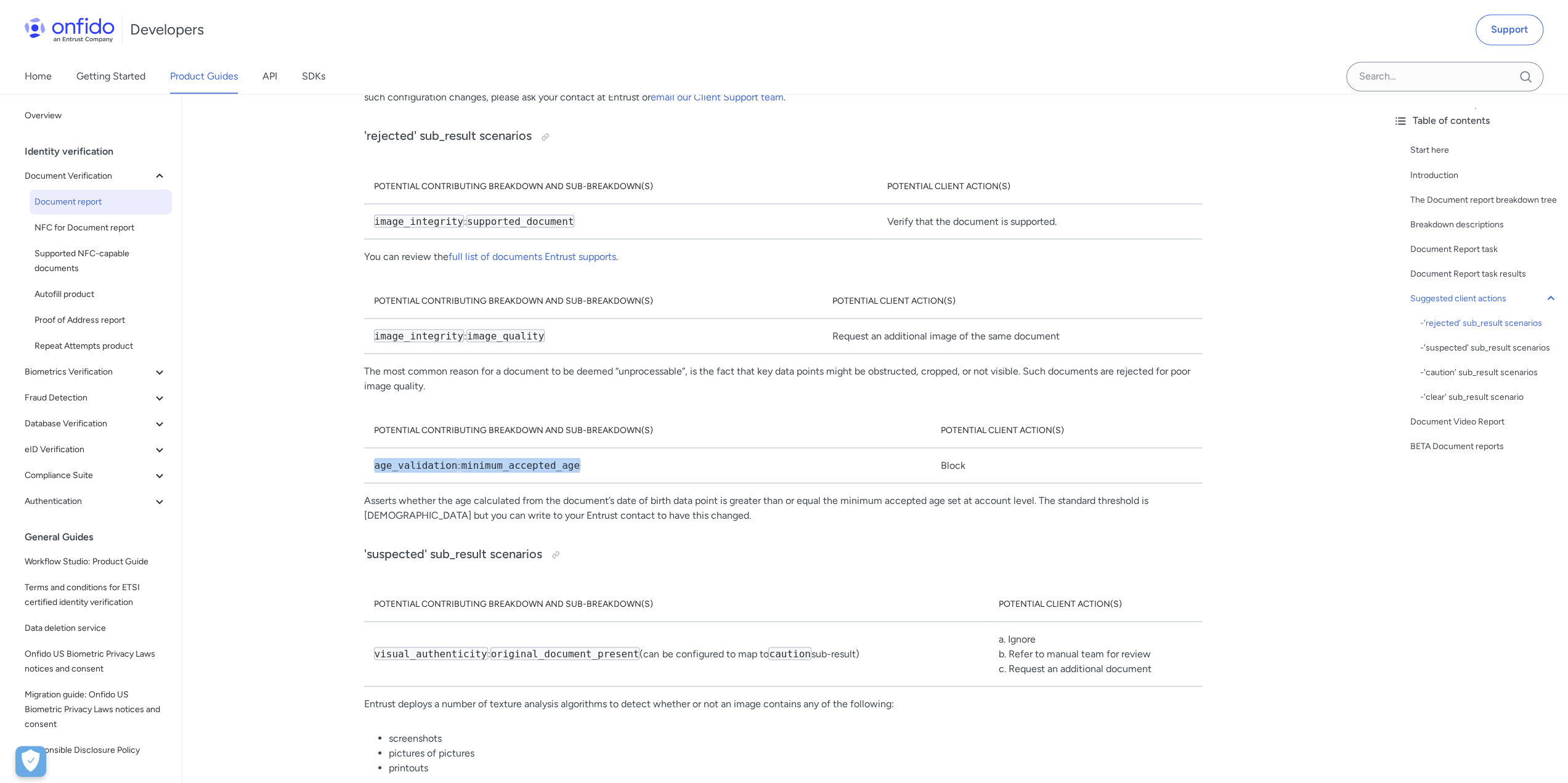
drag, startPoint x: 441, startPoint y: 426, endPoint x: 610, endPoint y: 438, distance: 169.4
click at [610, 448] on td "age_validation : minimum_accepted_age" at bounding box center [647, 465] width 566 height 35
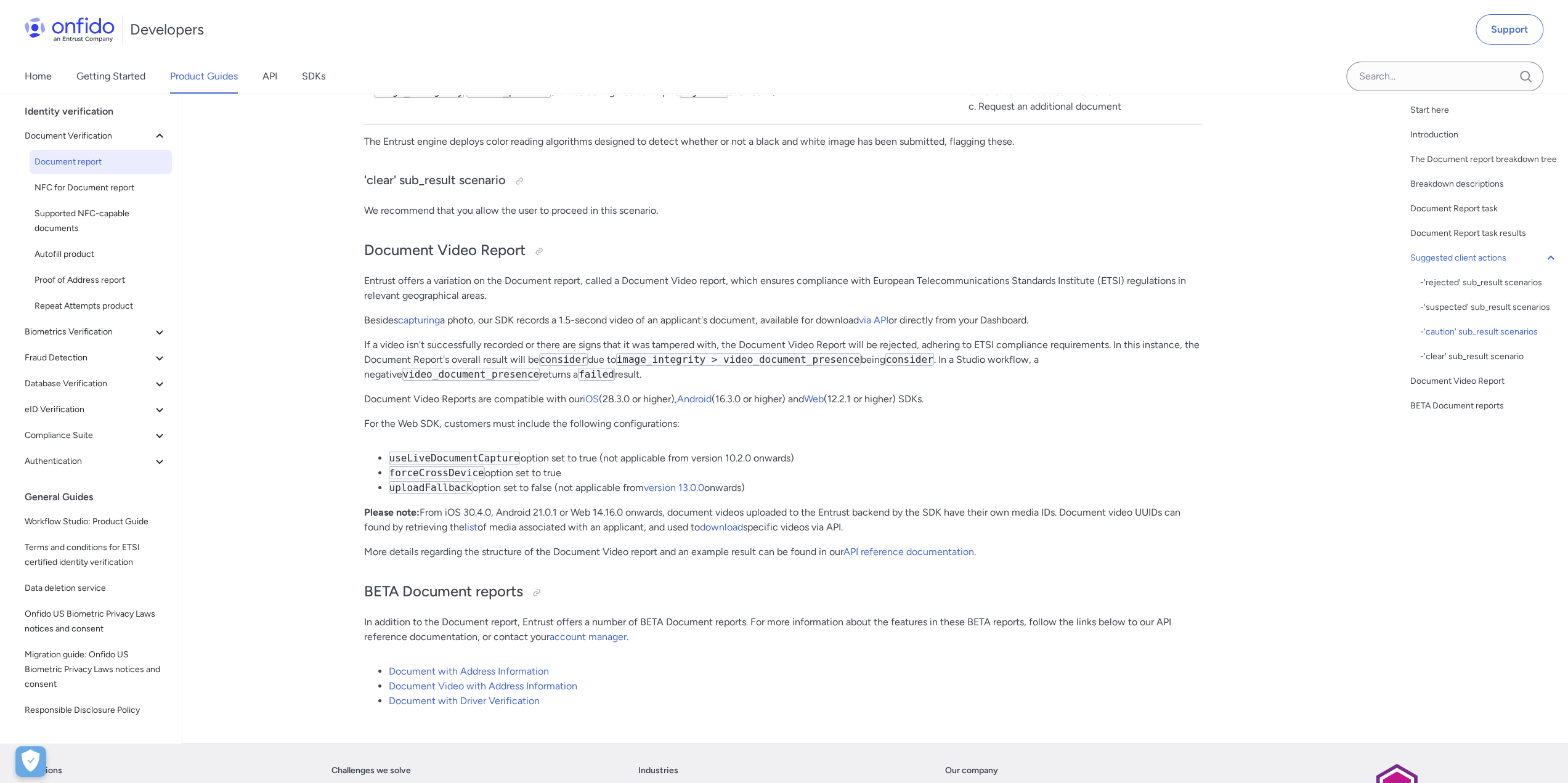
scroll to position [8995, 0]
